Goal: Task Accomplishment & Management: Complete application form

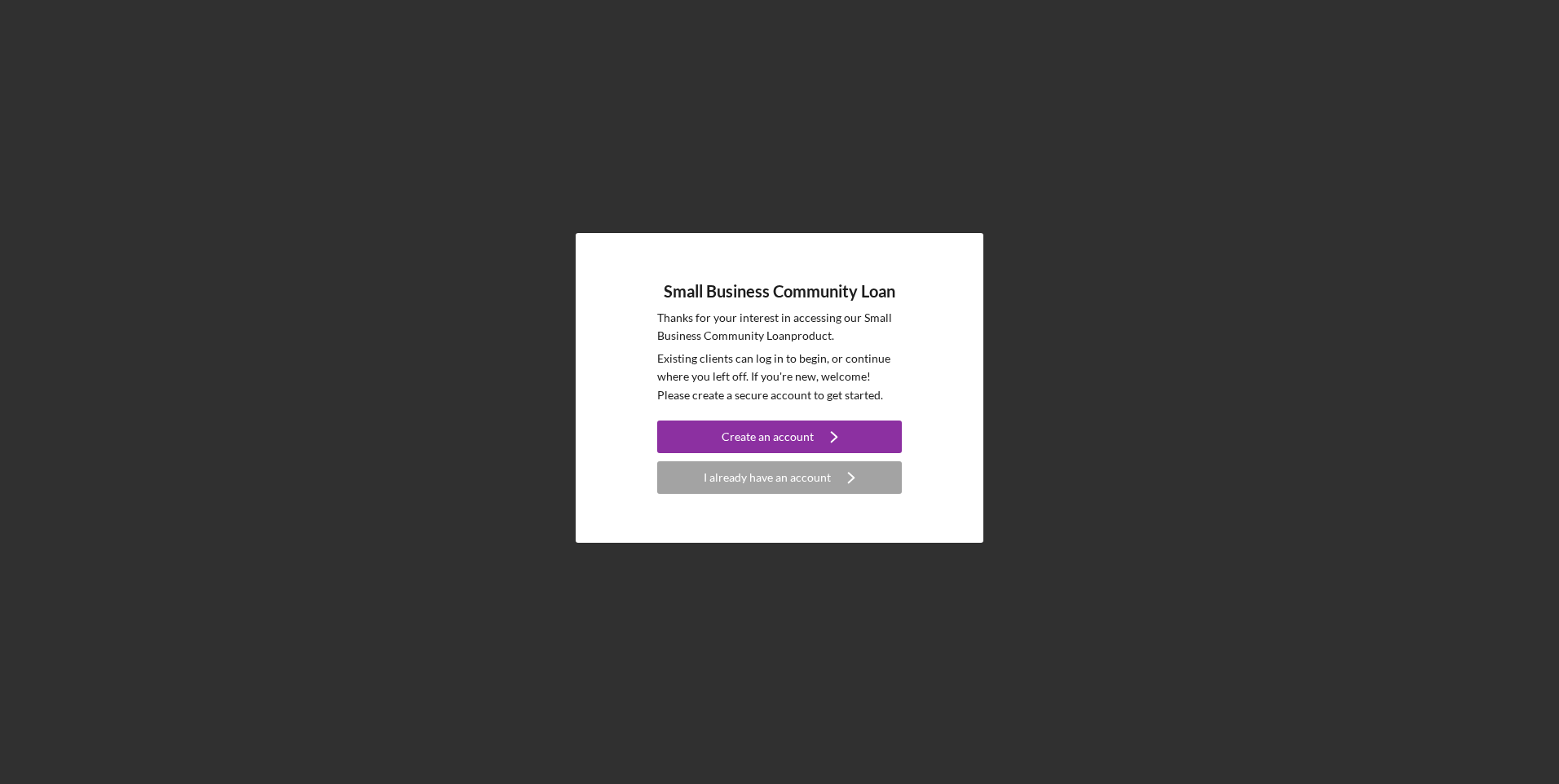
click at [788, 484] on div "I already have an account" at bounding box center [767, 478] width 127 height 33
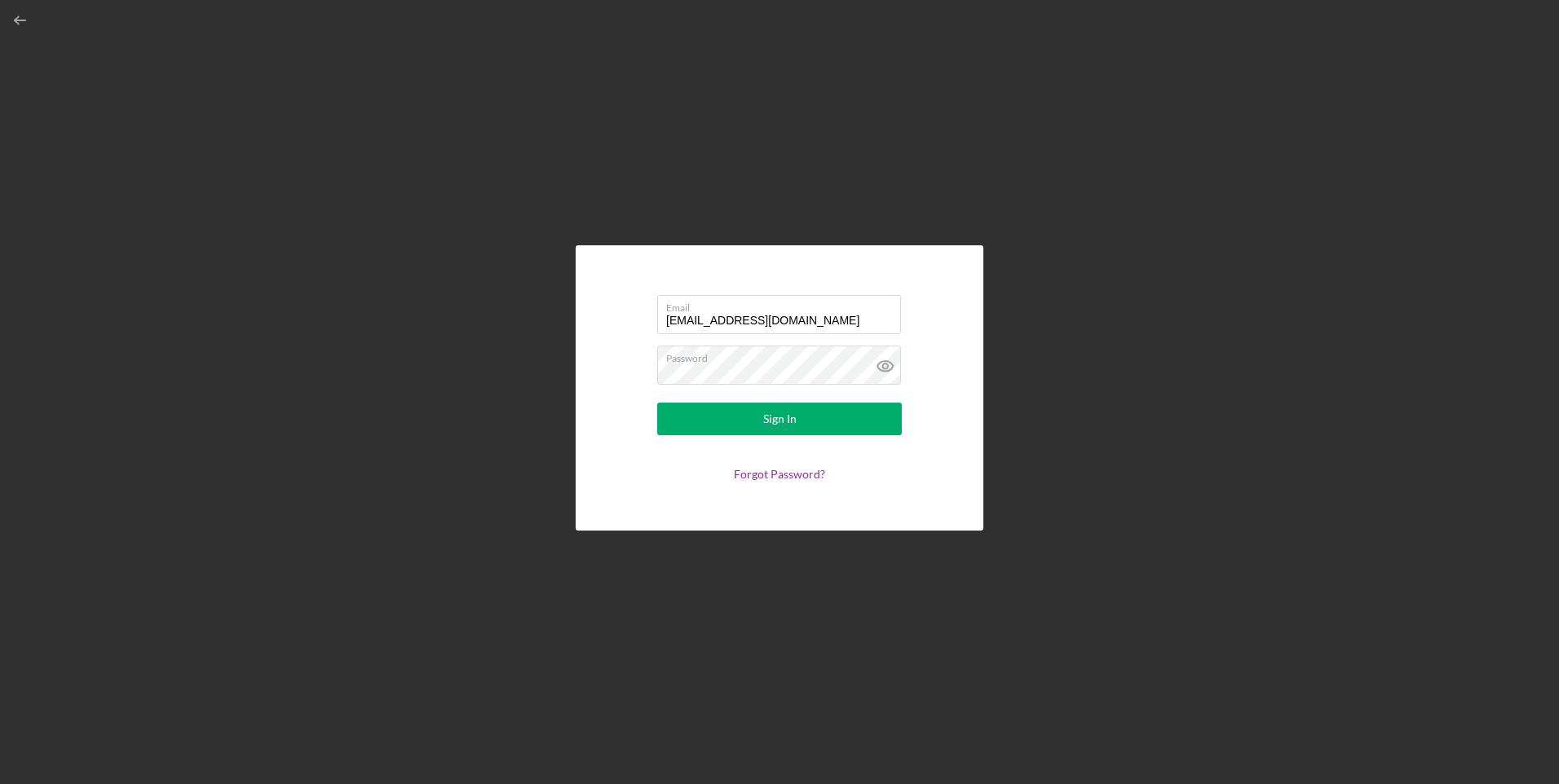
click at [765, 326] on input "[EMAIL_ADDRESS][DOMAIN_NAME]" at bounding box center [779, 315] width 244 height 39
type input "[EMAIL_ADDRESS][DOMAIN_NAME]"
click at [800, 421] on button "Sign In" at bounding box center [779, 419] width 245 height 33
